Goal: Task Accomplishment & Management: Manage account settings

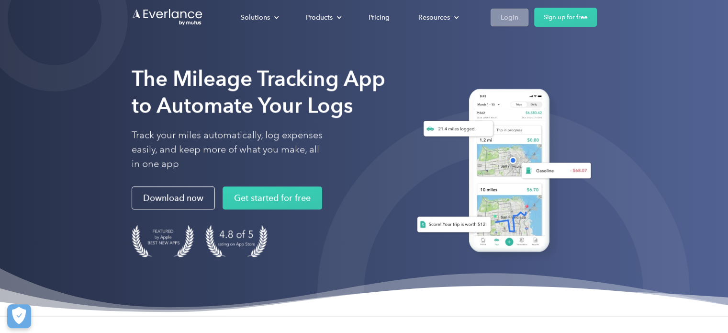
click at [515, 20] on div "Login" at bounding box center [509, 17] width 18 height 12
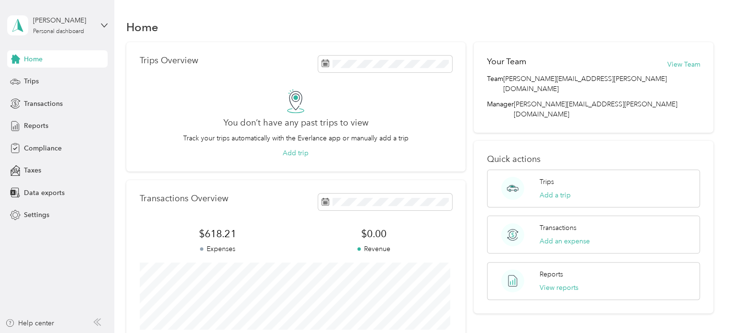
click at [245, 25] on div "Home" at bounding box center [420, 27] width 588 height 20
click at [36, 217] on span "Settings" at bounding box center [36, 215] width 25 height 10
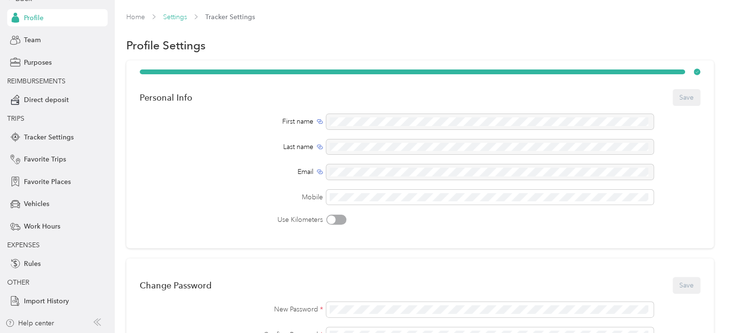
click at [174, 19] on link "Settings" at bounding box center [175, 17] width 24 height 8
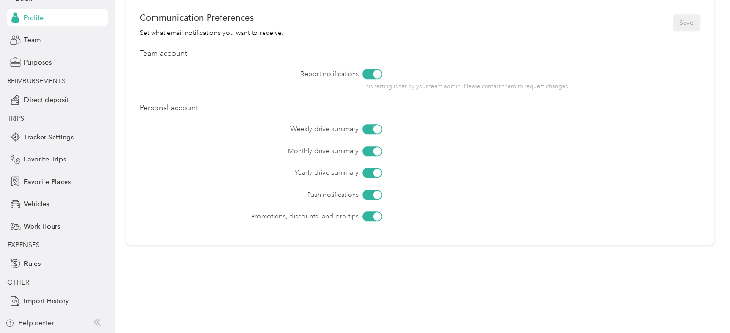
scroll to position [431, 0]
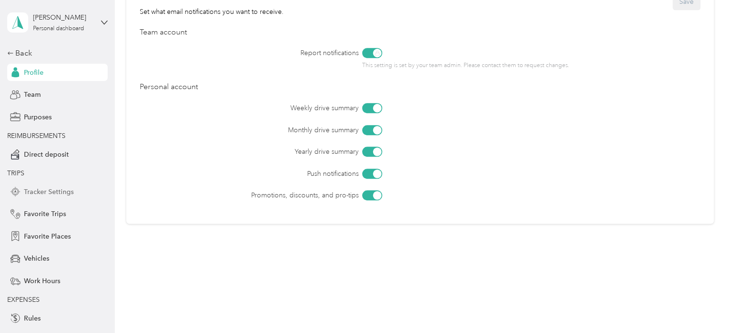
scroll to position [0, 0]
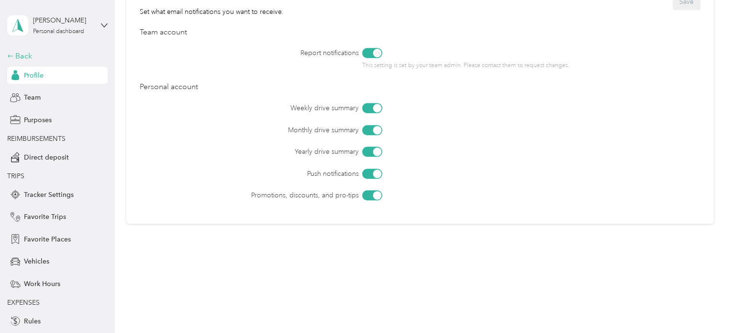
click at [19, 55] on div "Back" at bounding box center [55, 55] width 96 height 11
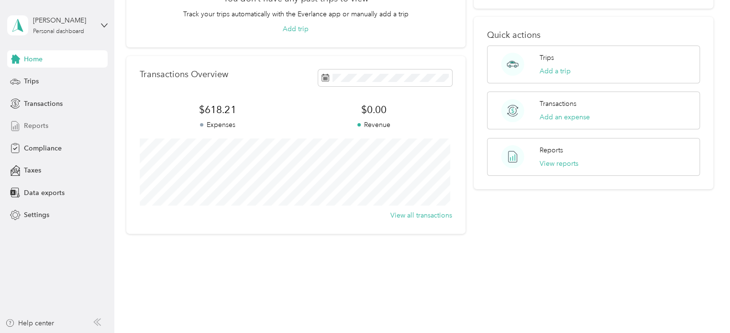
scroll to position [124, 0]
click at [39, 126] on span "Reports" at bounding box center [36, 126] width 24 height 10
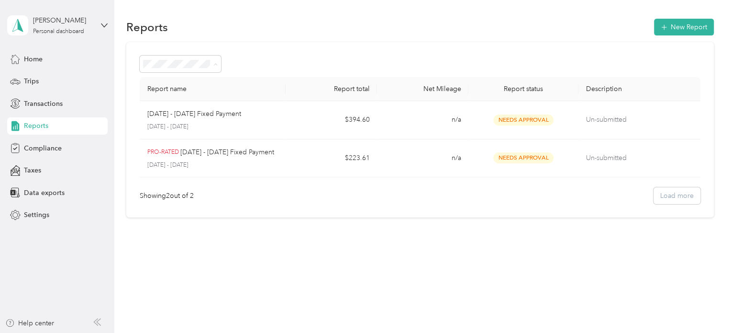
drag, startPoint x: 214, startPoint y: 285, endPoint x: 214, endPoint y: 271, distance: 13.9
click at [214, 279] on div "Reports New Report Report name Report total Net Mileage Report status Descripti…" at bounding box center [419, 166] width 611 height 333
click at [31, 85] on span "Trips" at bounding box center [31, 81] width 15 height 10
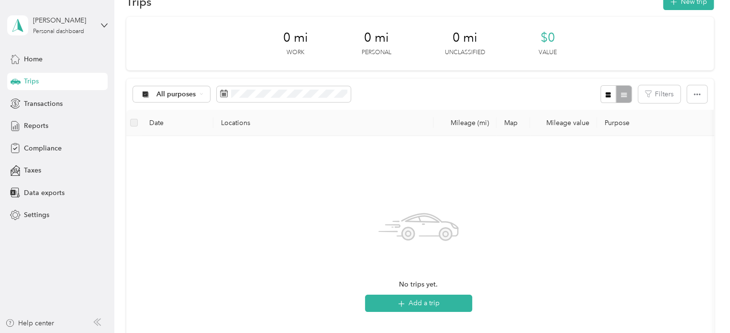
scroll to position [48, 0]
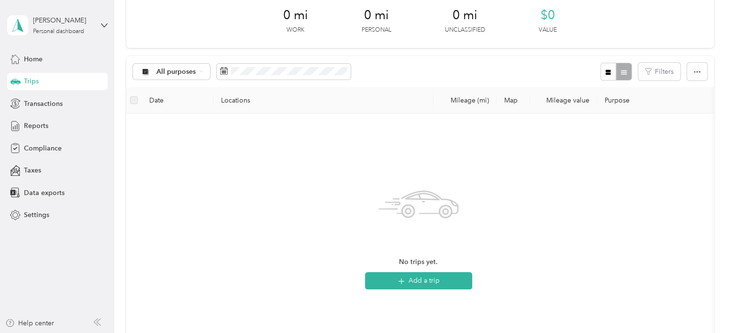
click at [632, 128] on div "No trips yet. Add a trip" at bounding box center [418, 235] width 569 height 228
click at [394, 282] on button "Add a trip" at bounding box center [418, 280] width 107 height 17
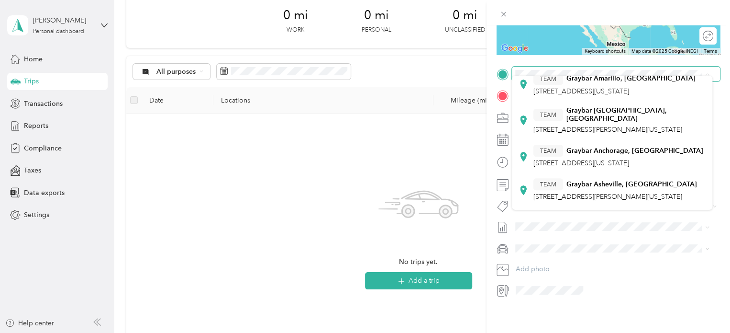
scroll to position [239, 0]
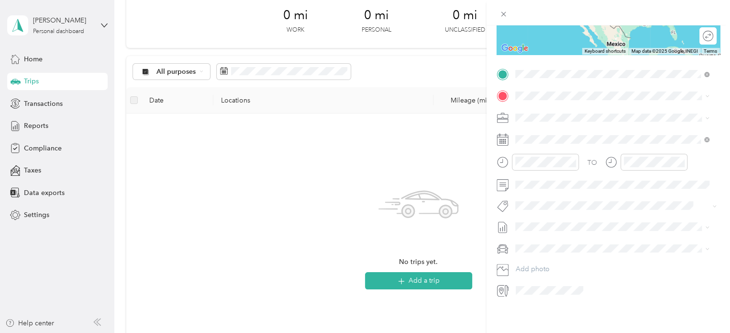
click at [572, 161] on span "2251 HARVARD ST STE 120, 95815-3315, Sacramento, California" at bounding box center [581, 162] width 96 height 8
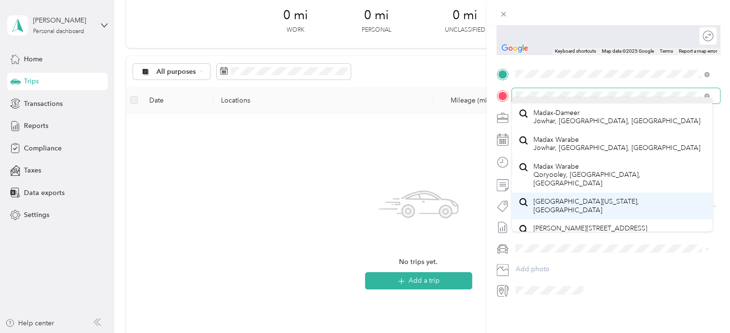
scroll to position [17, 0]
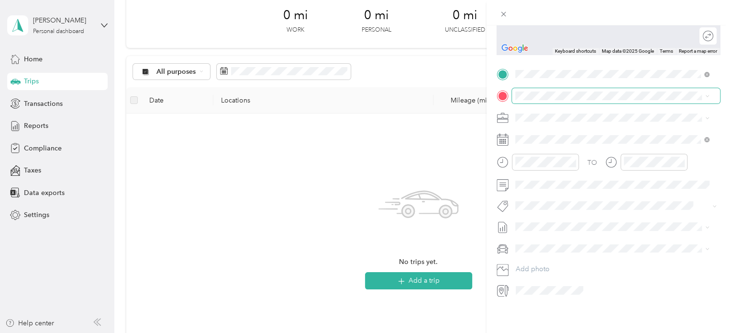
click at [553, 88] on span at bounding box center [616, 95] width 208 height 15
click at [543, 123] on span "4601 Bromwich Court Rocklin, California 95677, United States" at bounding box center [581, 123] width 96 height 9
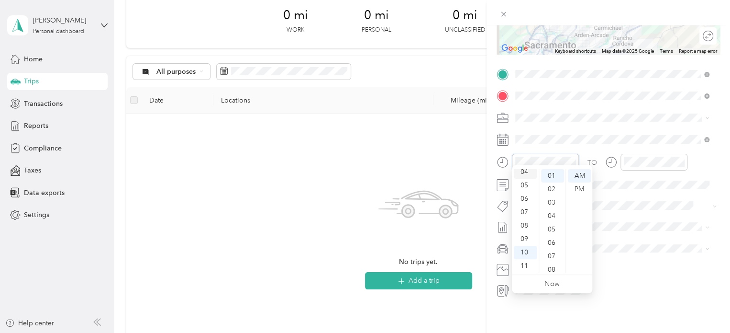
scroll to position [10, 0]
click at [526, 191] on div "02" at bounding box center [525, 192] width 23 height 13
click at [580, 187] on div "PM" at bounding box center [579, 188] width 23 height 13
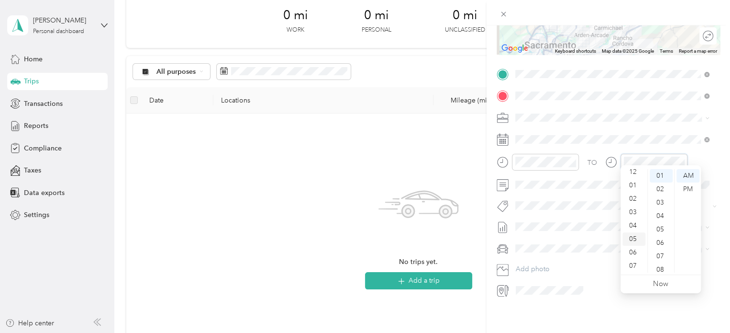
scroll to position [0, 0]
drag, startPoint x: 633, startPoint y: 216, endPoint x: 668, endPoint y: 182, distance: 49.1
click at [633, 216] on div "03" at bounding box center [633, 215] width 23 height 13
click at [687, 189] on div "PM" at bounding box center [688, 188] width 23 height 13
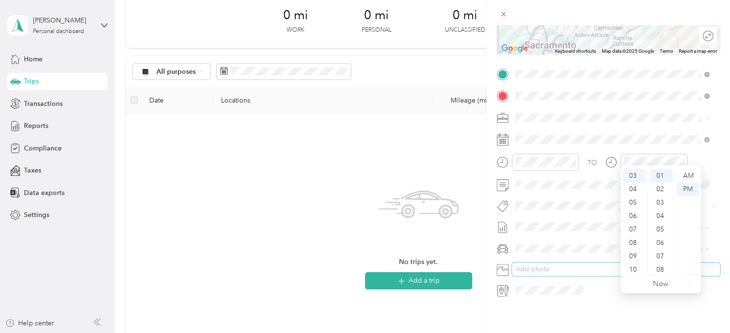
click at [587, 262] on button "Add photo" at bounding box center [616, 268] width 208 height 13
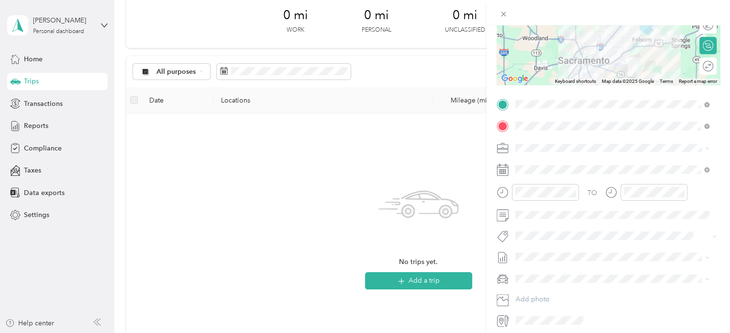
scroll to position [169, 0]
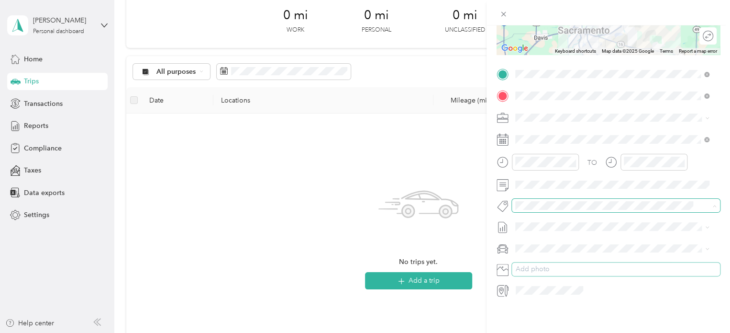
click at [625, 264] on button "Add photo" at bounding box center [616, 268] width 208 height 13
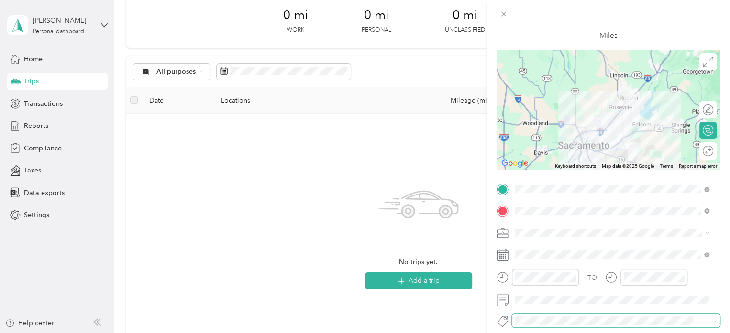
scroll to position [48, 0]
click at [704, 255] on icon at bounding box center [706, 253] width 5 height 5
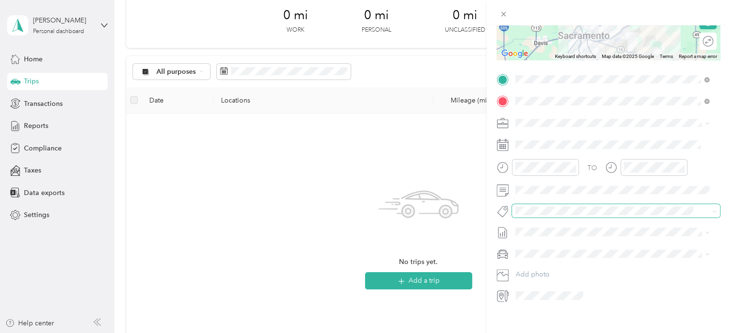
scroll to position [169, 0]
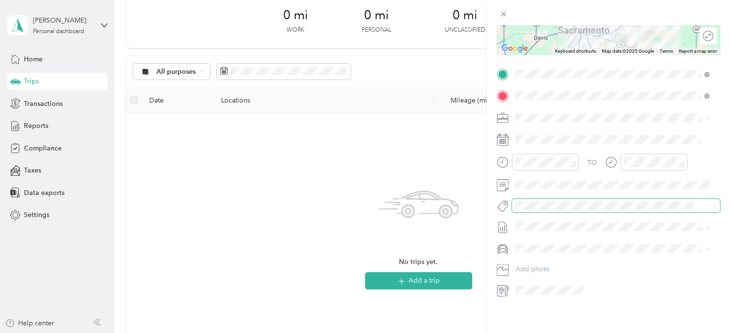
click at [504, 284] on icon at bounding box center [503, 290] width 12 height 12
click at [533, 282] on span at bounding box center [549, 289] width 74 height 15
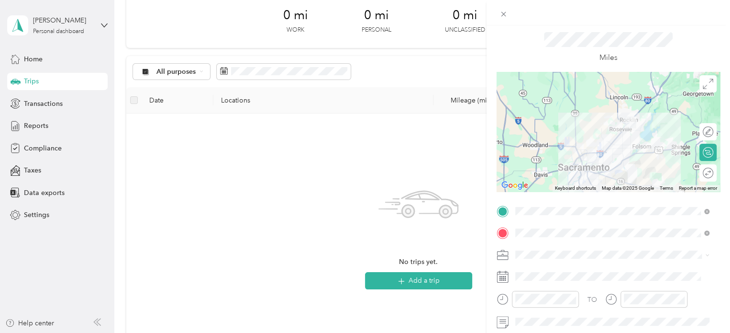
scroll to position [0, 0]
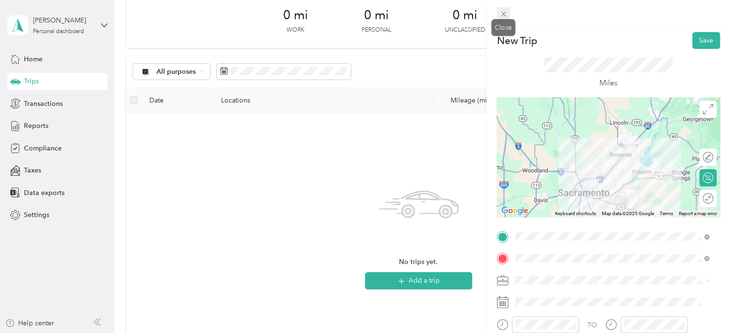
click at [503, 15] on icon at bounding box center [504, 14] width 8 height 8
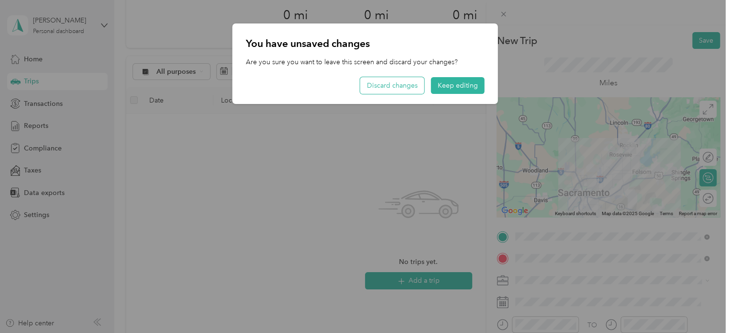
click at [401, 86] on button "Discard changes" at bounding box center [392, 85] width 64 height 17
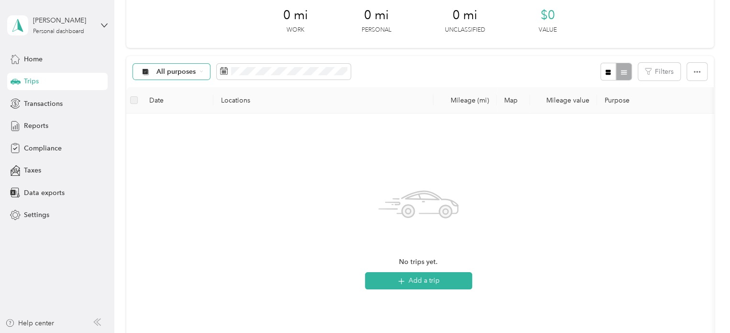
click at [202, 70] on icon at bounding box center [202, 71] width 4 height 4
click at [174, 139] on span "Personal" at bounding box center [203, 139] width 95 height 10
click at [189, 71] on icon at bounding box center [189, 71] width 4 height 4
click at [179, 72] on span "All purposes" at bounding box center [176, 71] width 40 height 7
click at [176, 106] on span "Unclassified" at bounding box center [203, 105] width 95 height 10
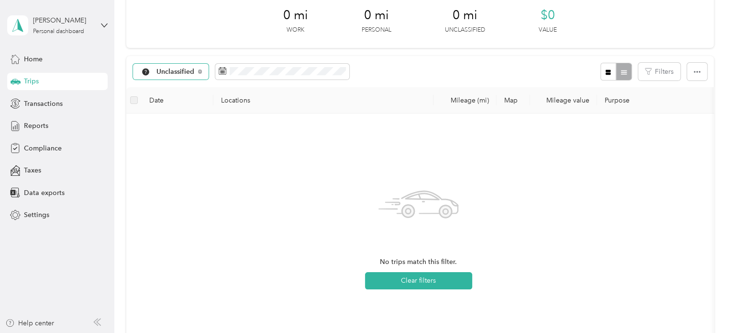
click at [178, 70] on span "Unclassified" at bounding box center [175, 71] width 38 height 7
click at [188, 125] on li "Graybar Electric Company, Inc" at bounding box center [196, 122] width 126 height 17
click at [190, 70] on span "Graybar Electric Company, Inc" at bounding box center [203, 71] width 95 height 7
click at [178, 88] on span "All purposes" at bounding box center [209, 88] width 107 height 10
click at [665, 72] on button "Filters" at bounding box center [659, 72] width 42 height 18
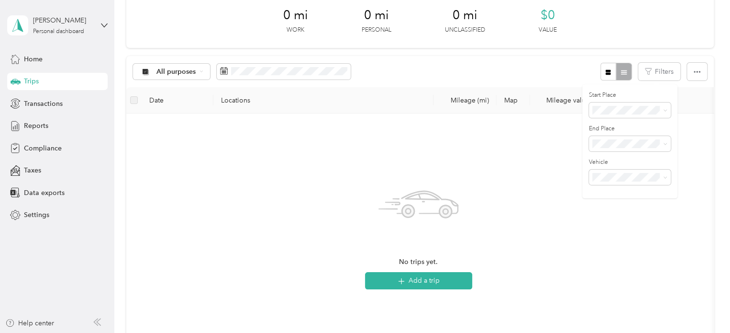
click at [528, 71] on div "All purposes Filters" at bounding box center [420, 71] width 588 height 31
click at [173, 68] on span "All purposes" at bounding box center [176, 71] width 40 height 7
click at [179, 107] on span "Unclassified" at bounding box center [203, 105] width 95 height 10
drag, startPoint x: 178, startPoint y: 82, endPoint x: 176, endPoint y: 63, distance: 19.2
click at [178, 82] on div "Unclassified Filters" at bounding box center [420, 71] width 588 height 31
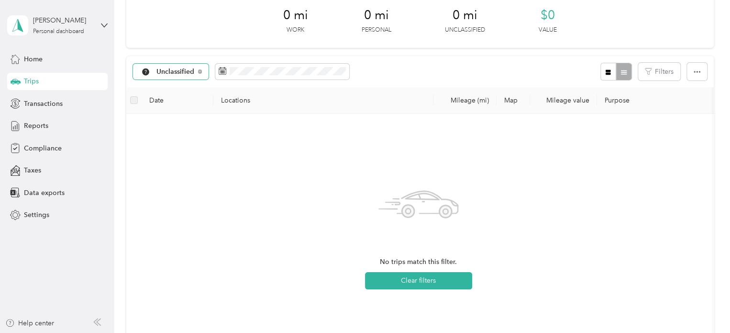
click at [176, 74] on span "Unclassified" at bounding box center [175, 71] width 38 height 7
click at [179, 89] on span "All purposes" at bounding box center [203, 89] width 95 height 10
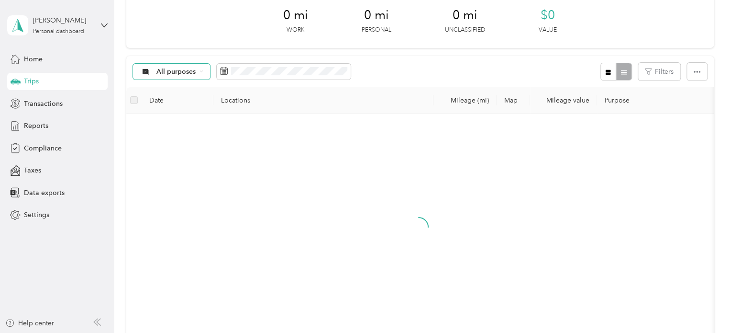
click at [179, 72] on span "All purposes" at bounding box center [176, 71] width 40 height 7
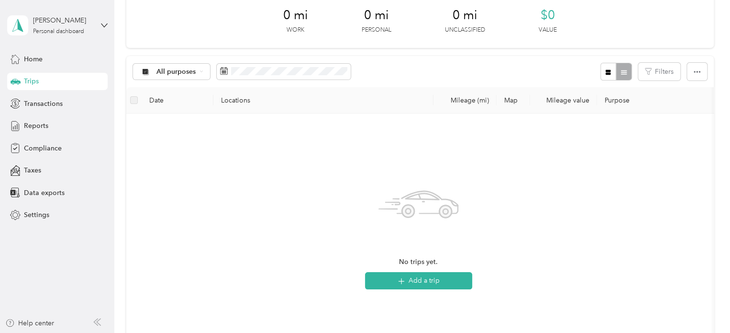
click at [178, 87] on span "All purposes" at bounding box center [203, 88] width 95 height 10
click at [175, 74] on span "All purposes" at bounding box center [176, 71] width 40 height 7
click at [179, 108] on li "Unclassified" at bounding box center [196, 105] width 126 height 17
click at [178, 69] on span "Unclassified" at bounding box center [175, 71] width 38 height 7
click at [173, 90] on span "All purposes" at bounding box center [203, 89] width 95 height 10
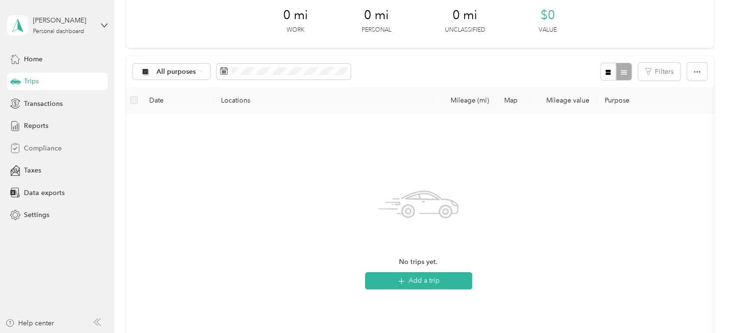
click at [45, 148] on span "Compliance" at bounding box center [43, 148] width 38 height 10
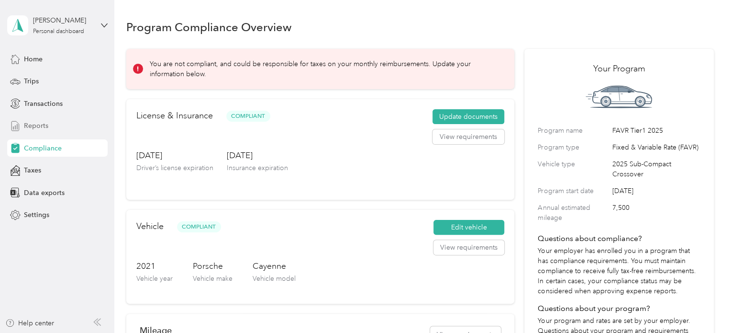
click at [38, 126] on span "Reports" at bounding box center [36, 126] width 24 height 10
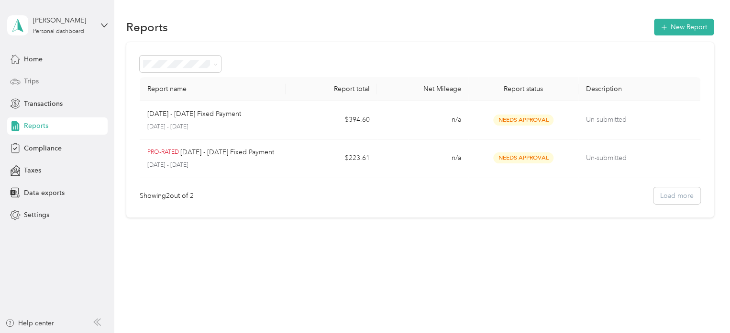
click at [29, 81] on span "Trips" at bounding box center [31, 81] width 15 height 10
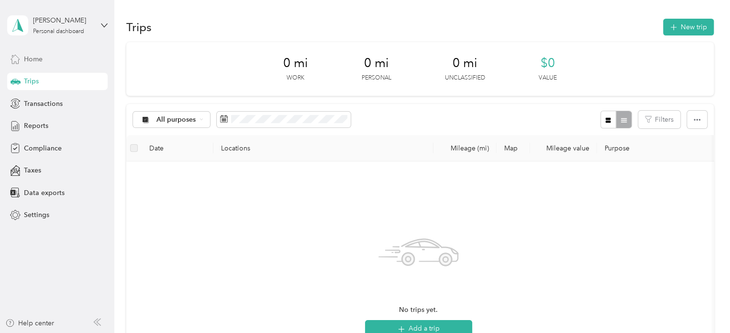
click at [36, 59] on span "Home" at bounding box center [33, 59] width 19 height 10
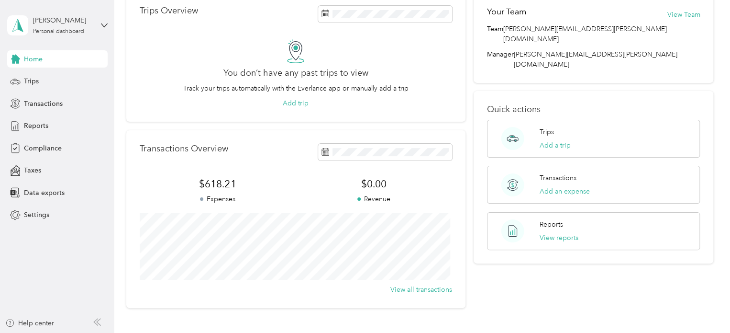
scroll to position [28, 0]
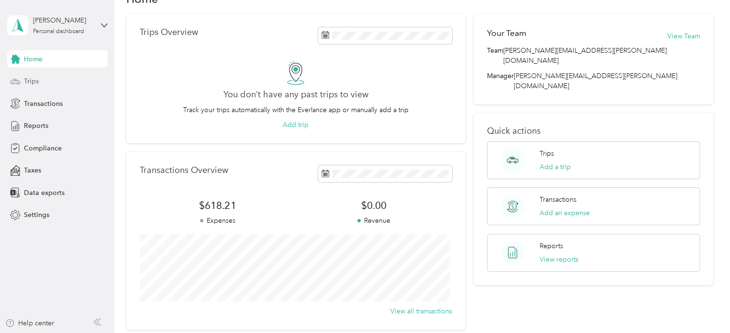
click at [36, 84] on span "Trips" at bounding box center [31, 81] width 15 height 10
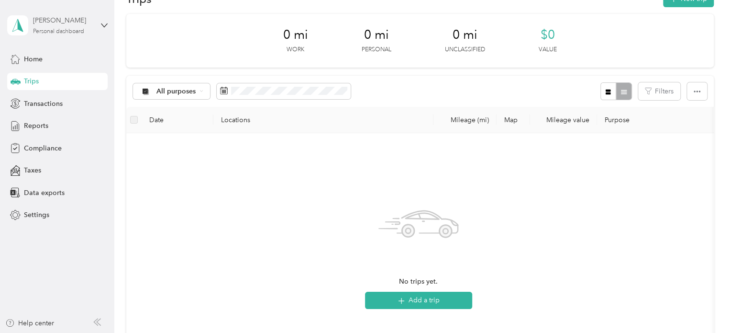
click at [82, 29] on div "Personal dashboard" at bounding box center [58, 32] width 51 height 6
click at [165, 197] on div "No trips yet. Add a trip" at bounding box center [418, 255] width 569 height 228
click at [45, 102] on span "Transactions" at bounding box center [43, 104] width 39 height 10
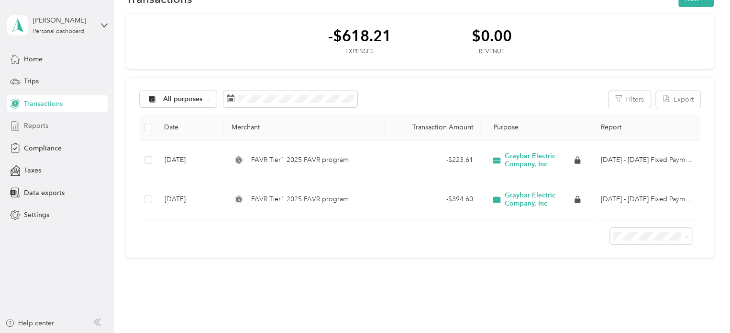
click at [50, 125] on div "Reports" at bounding box center [57, 125] width 100 height 17
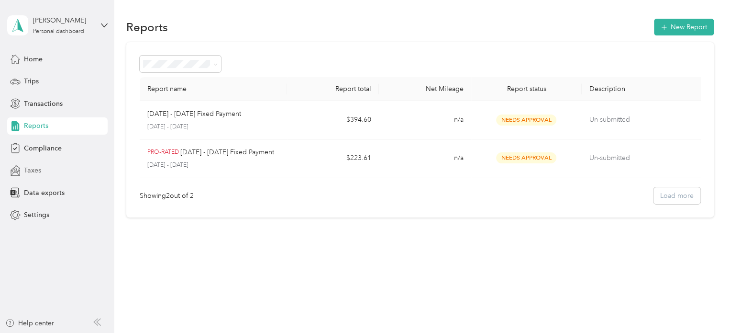
click at [36, 172] on span "Taxes" at bounding box center [32, 170] width 17 height 10
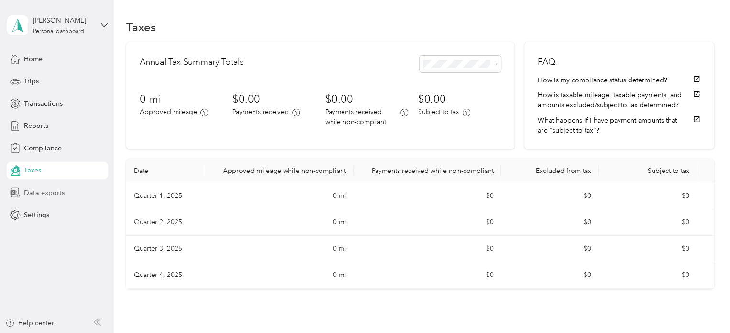
click at [58, 188] on span "Data exports" at bounding box center [44, 193] width 41 height 10
